Goal: Transaction & Acquisition: Purchase product/service

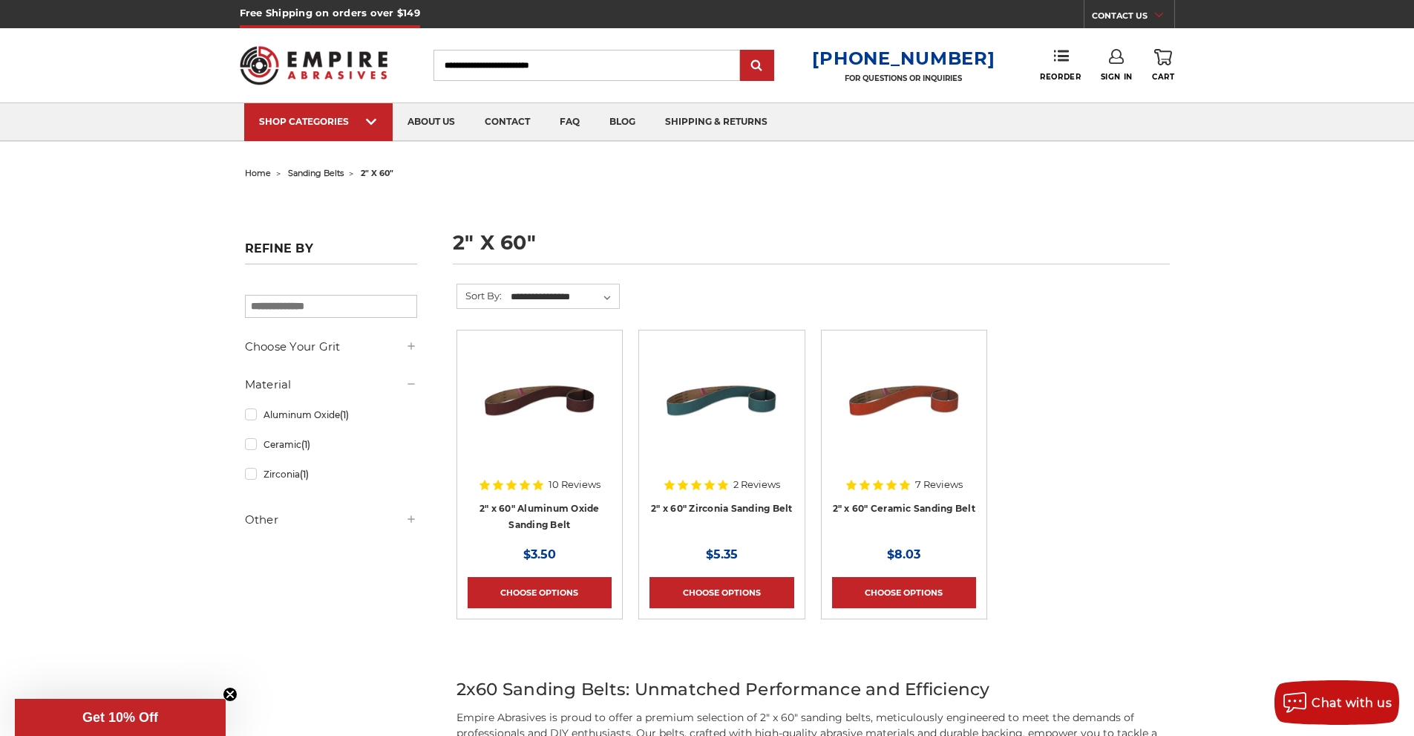
click at [524, 70] on input "Search" at bounding box center [586, 65] width 307 height 31
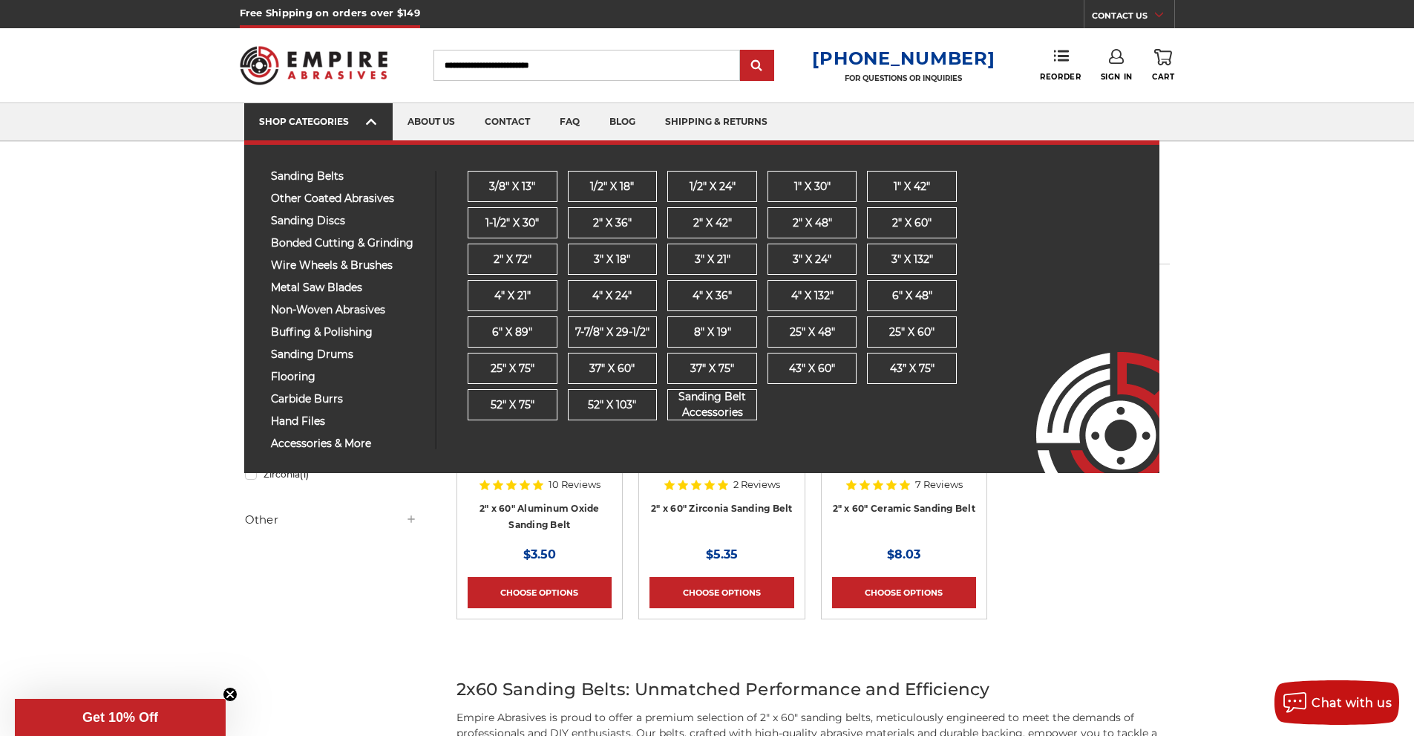
click at [376, 131] on link "SHOP CATEGORIES" at bounding box center [318, 122] width 148 height 38
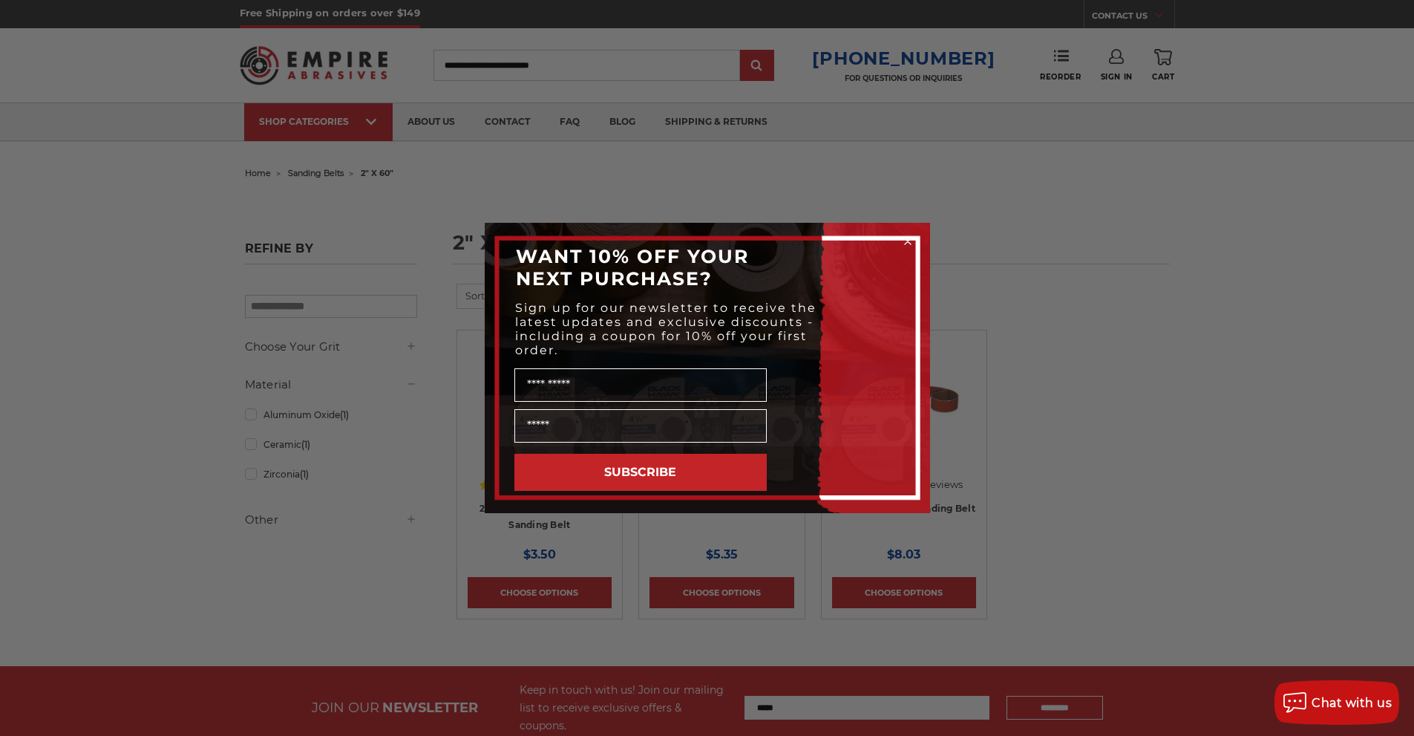
click at [903, 241] on circle "Close dialog" at bounding box center [907, 242] width 14 height 14
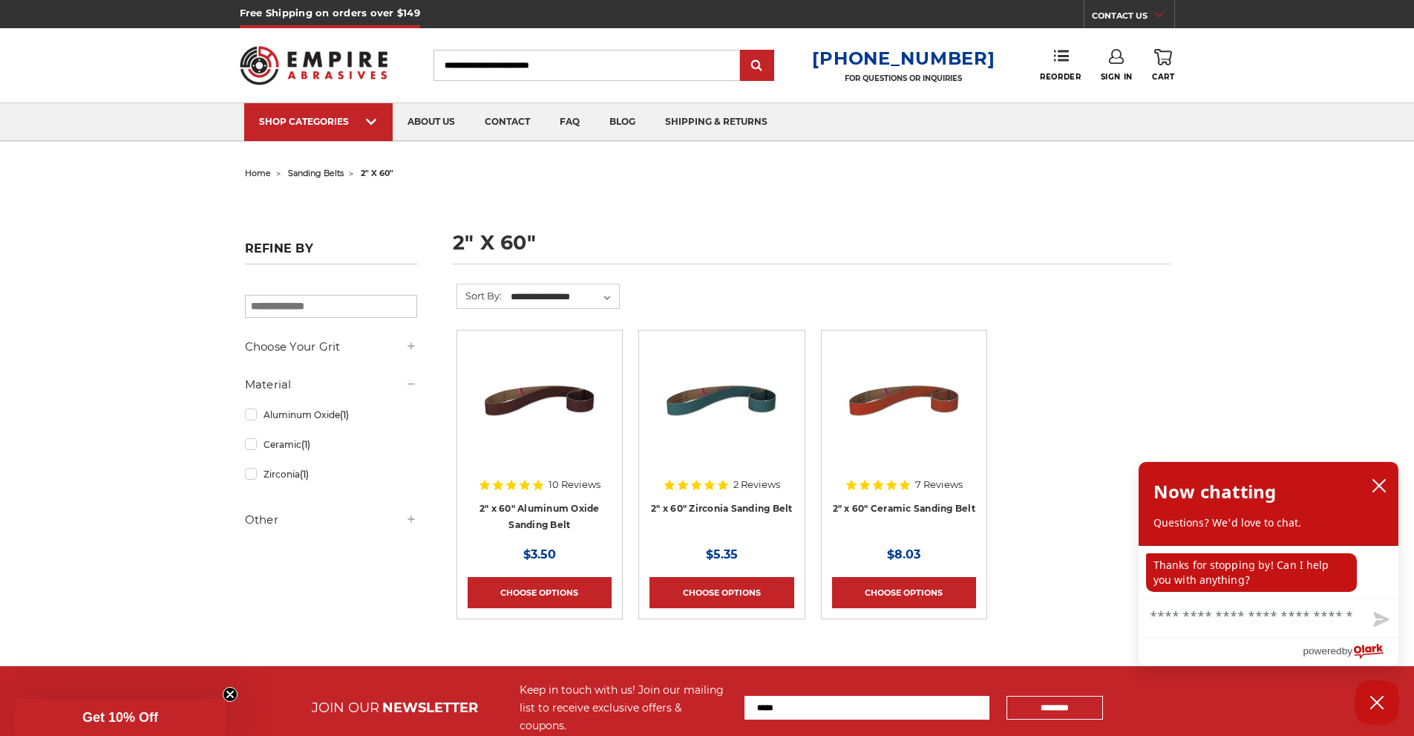
click at [532, 73] on input "Search" at bounding box center [586, 65] width 307 height 31
type input "****"
click at [742, 51] on input "submit" at bounding box center [757, 66] width 30 height 30
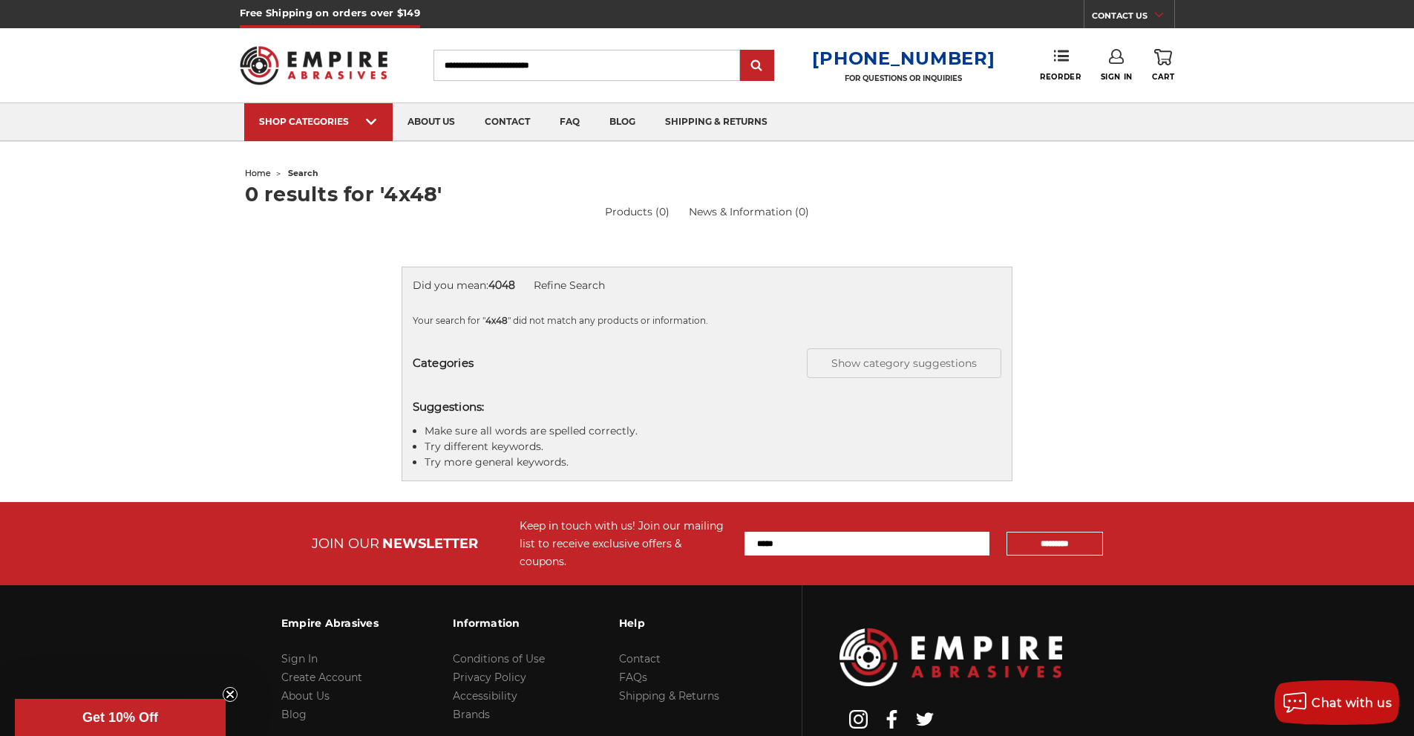
click at [606, 65] on input "Search" at bounding box center [586, 65] width 307 height 31
type input "********"
click at [742, 51] on input "submit" at bounding box center [757, 66] width 30 height 30
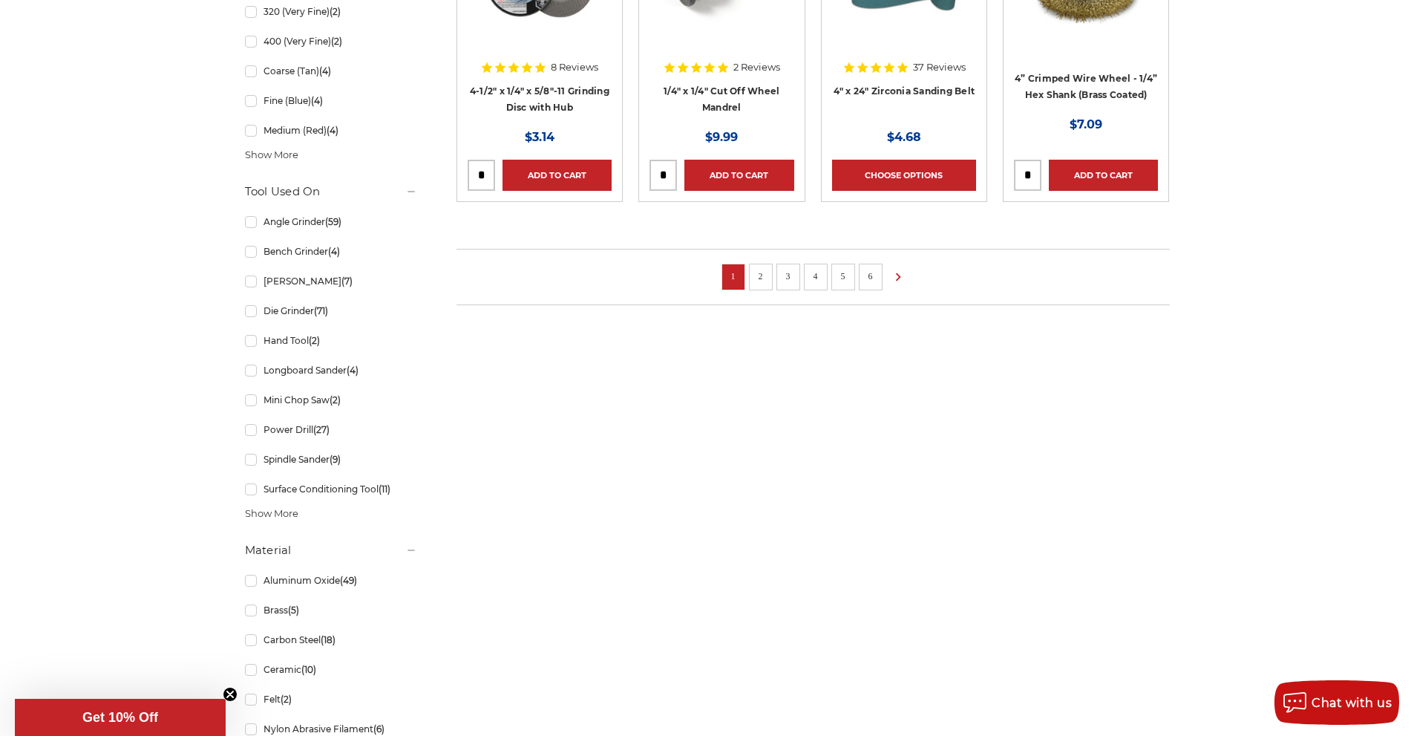
scroll to position [891, 0]
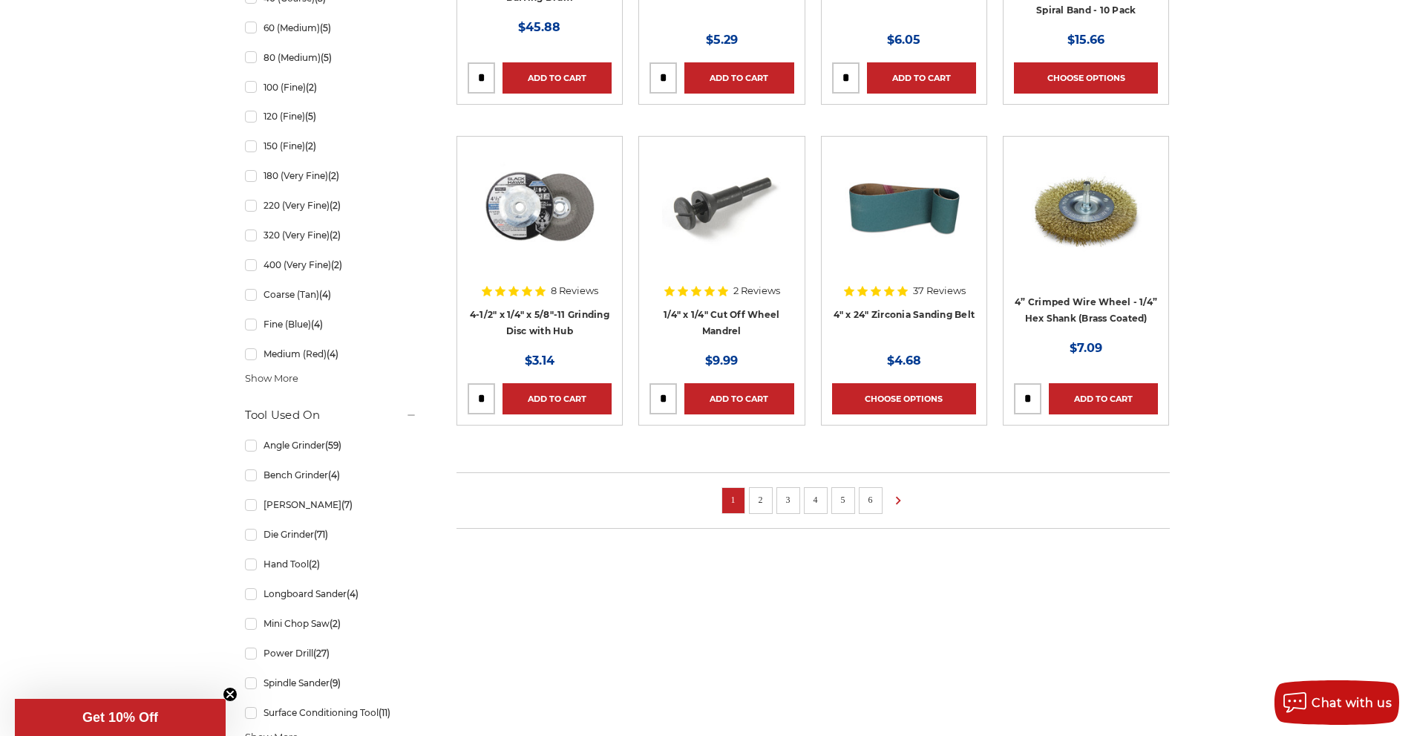
click at [760, 497] on link "2" at bounding box center [760, 499] width 15 height 16
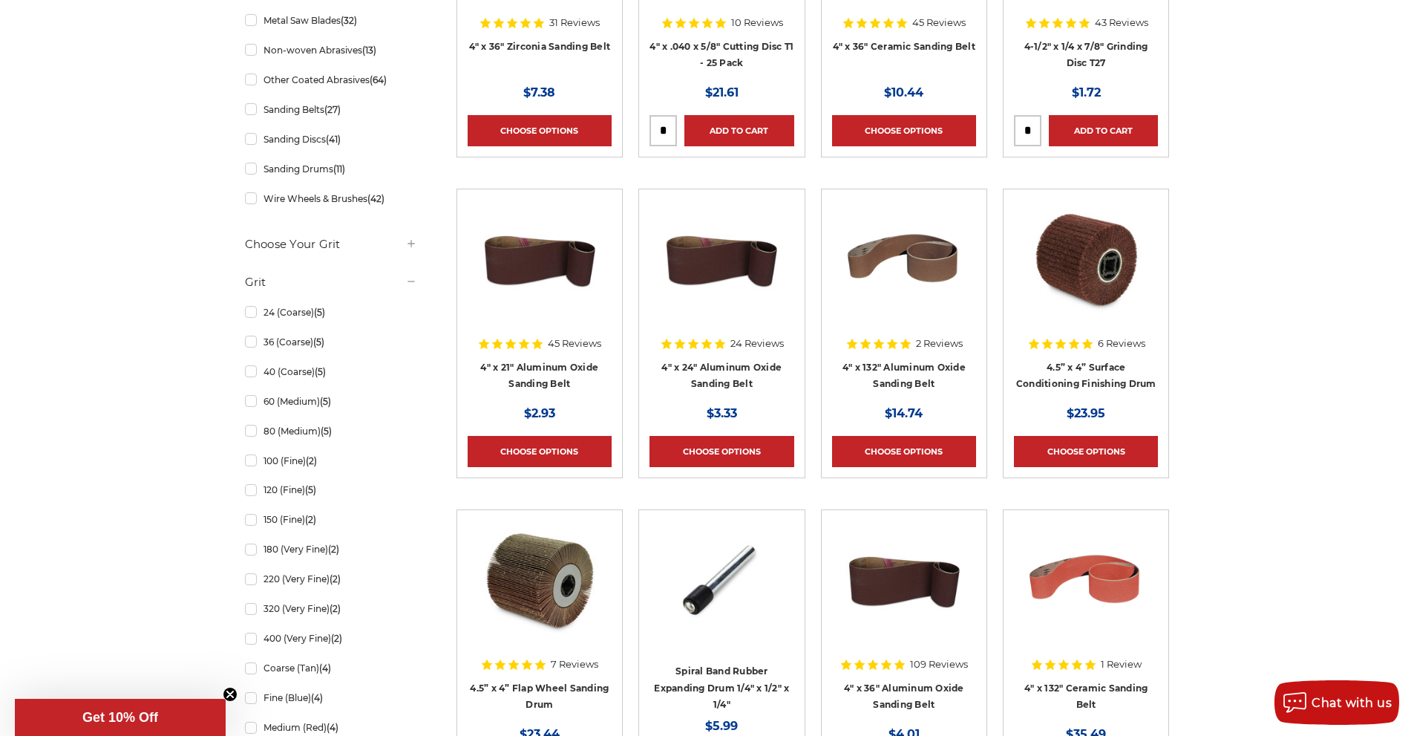
scroll to position [816, 0]
